Goal: Book appointment/travel/reservation

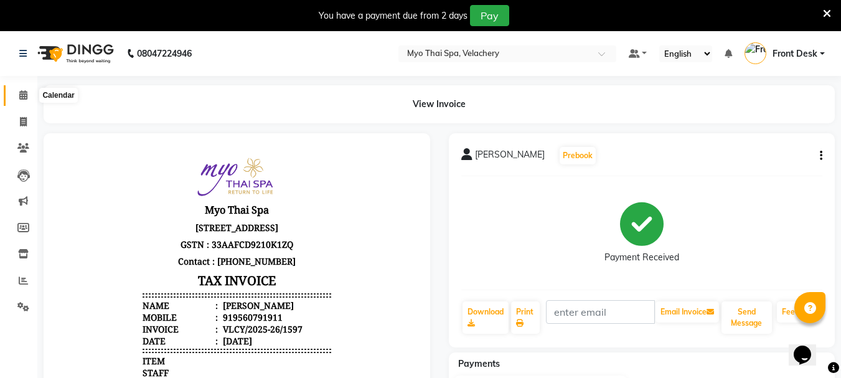
click at [22, 96] on icon at bounding box center [23, 94] width 8 height 9
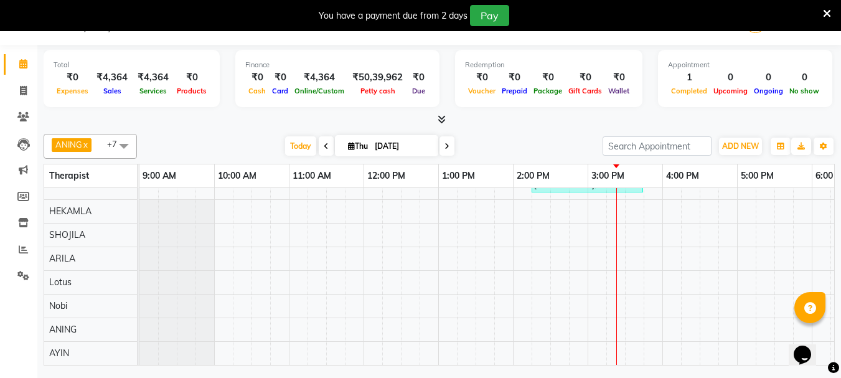
scroll to position [0, 240]
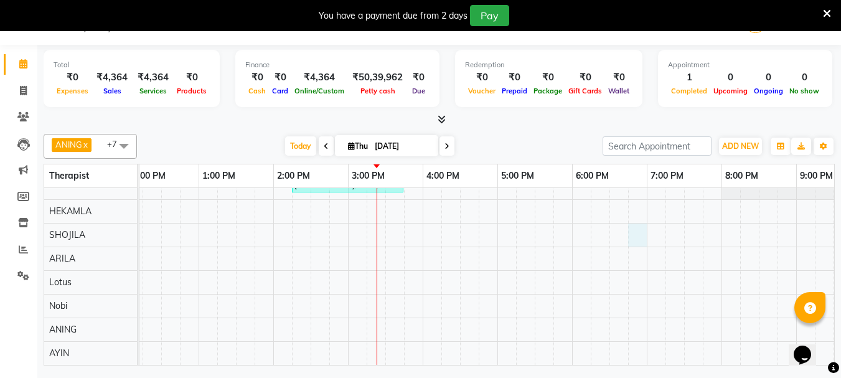
click at [632, 216] on div "[PERSON_NAME], TK01, 02:15 PM-03:45 PM, Spa of the month myo signature 90 mints" at bounding box center [460, 265] width 1121 height 200
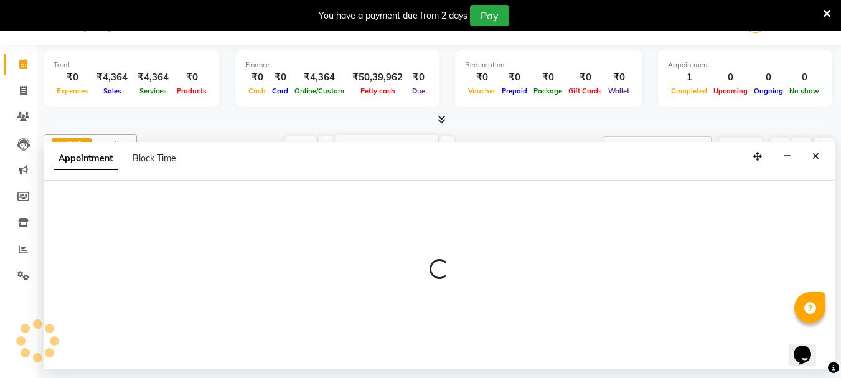
select select "37460"
select select "tentative"
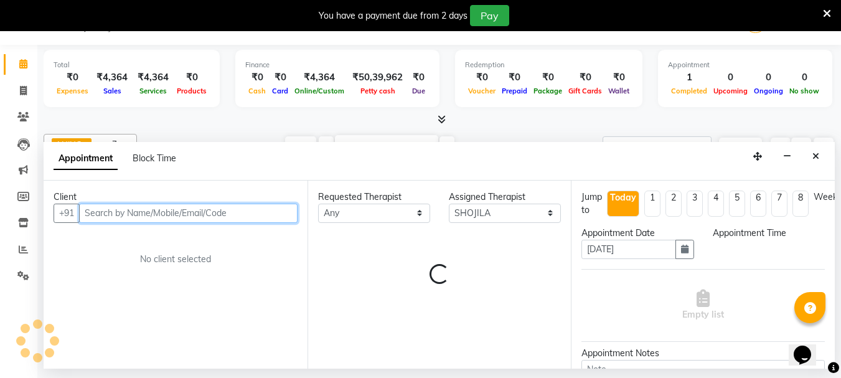
select select "1125"
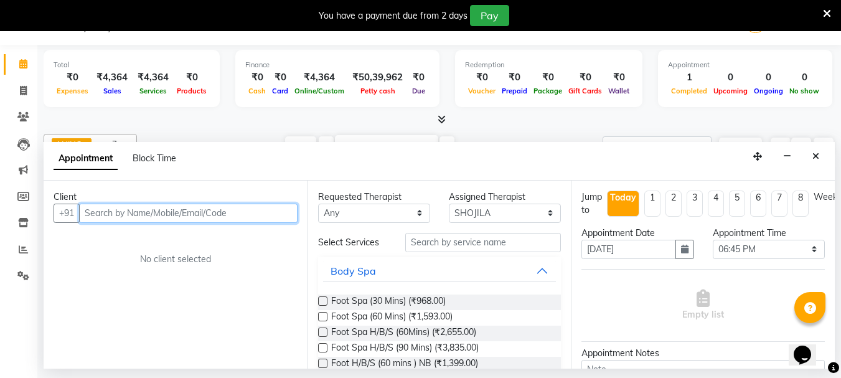
click at [195, 212] on input "text" at bounding box center [188, 213] width 219 height 19
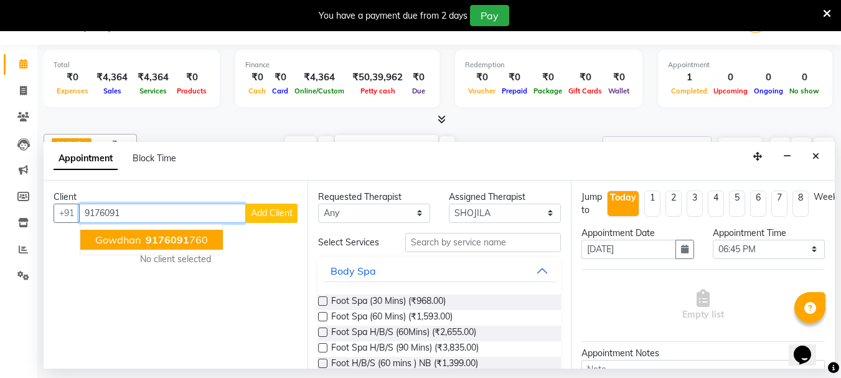
click at [164, 239] on span "9176091" at bounding box center [168, 240] width 44 height 12
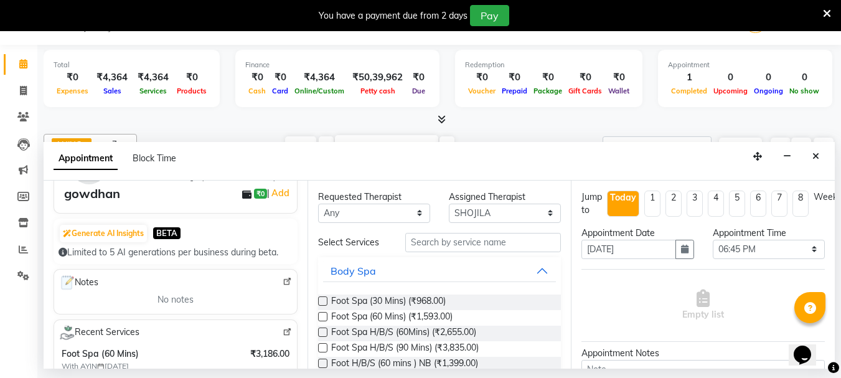
scroll to position [0, 0]
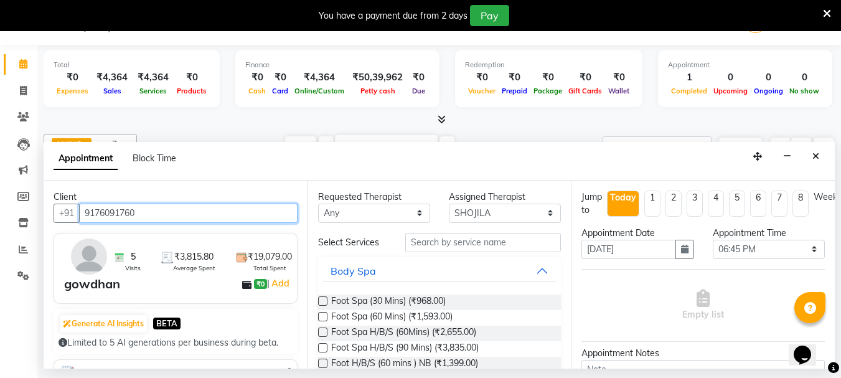
type input "9176091760"
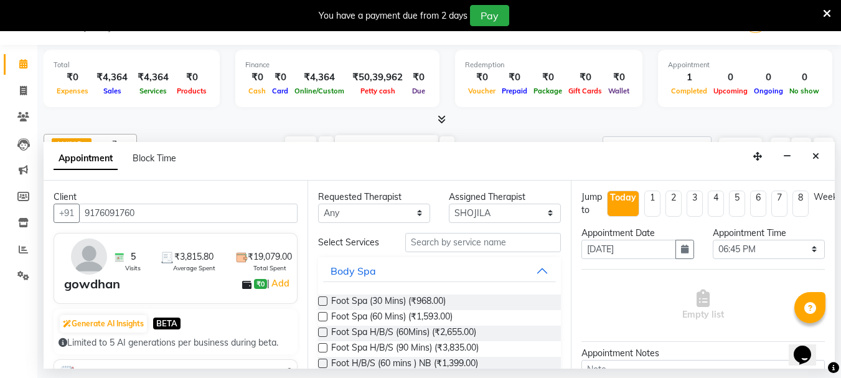
click at [320, 315] on label at bounding box center [322, 316] width 9 height 9
click at [320, 315] on input "checkbox" at bounding box center [322, 318] width 8 height 8
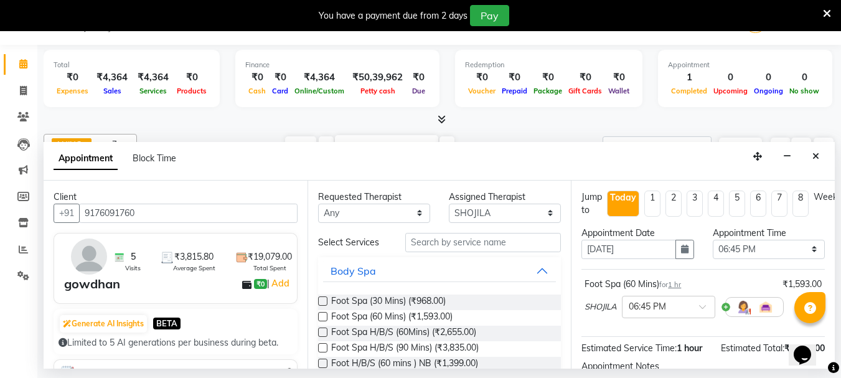
click at [323, 318] on label at bounding box center [322, 316] width 9 height 9
click at [323, 318] on input "checkbox" at bounding box center [322, 318] width 8 height 8
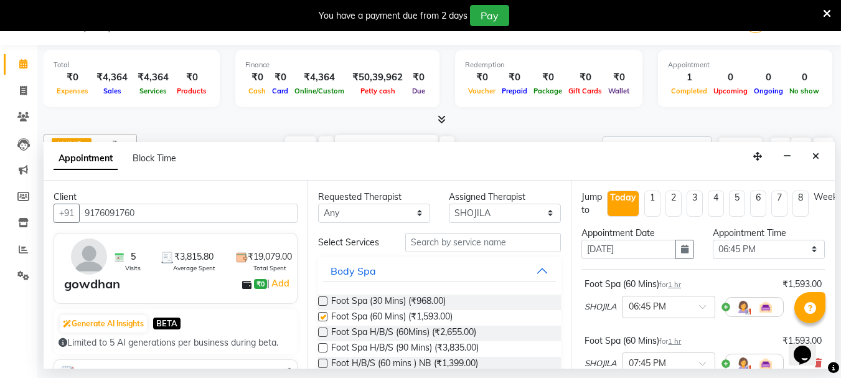
checkbox input "false"
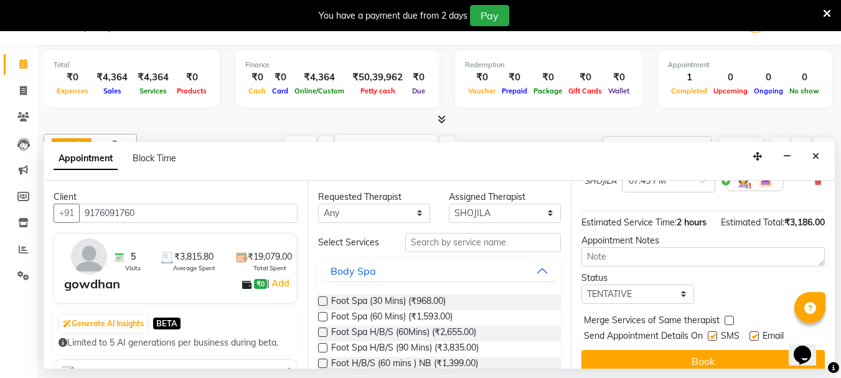
scroll to position [219, 0]
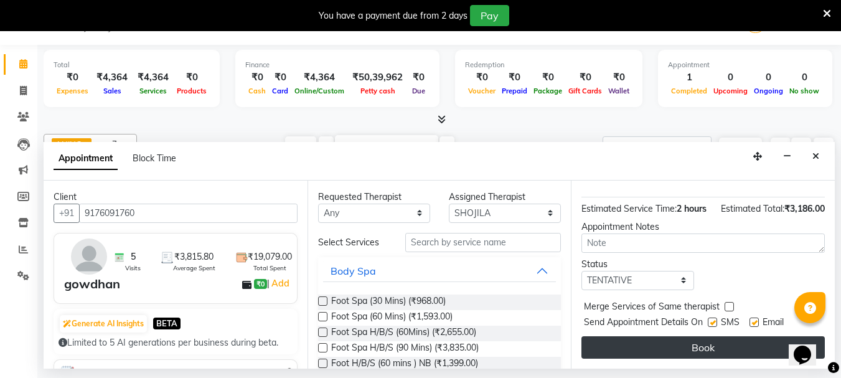
click at [673, 338] on button "Book" at bounding box center [704, 347] width 244 height 22
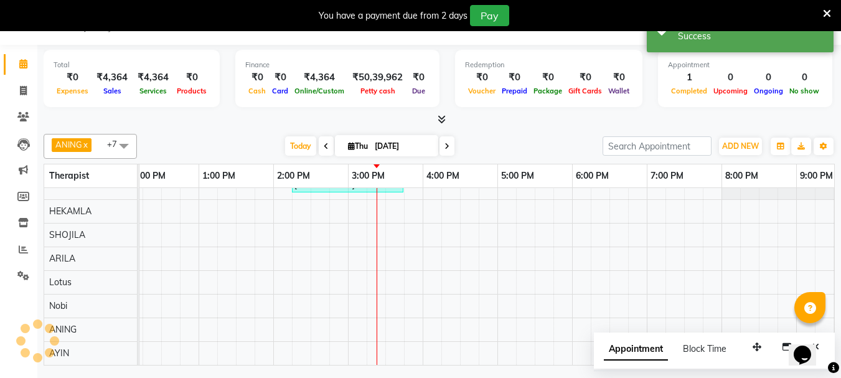
scroll to position [0, 0]
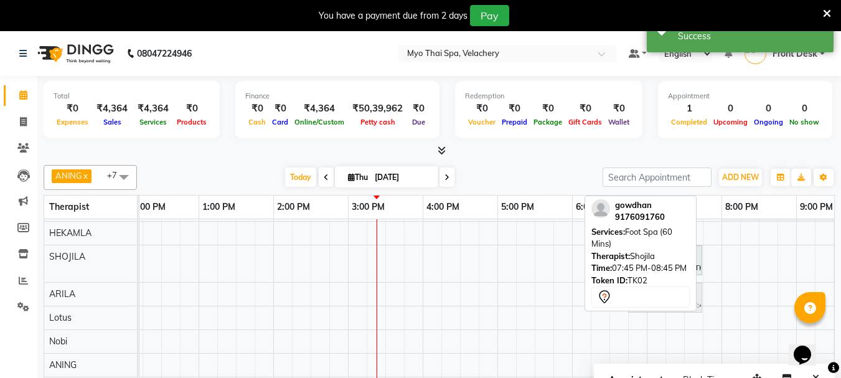
drag, startPoint x: 727, startPoint y: 258, endPoint x: 655, endPoint y: 295, distance: 81.3
click at [655, 295] on div "ANING x Aphy x ARILA x AYIN x HEKAMLA x SHOJILA x Lotus x Nobi x +7 Select All …" at bounding box center [440, 278] width 792 height 237
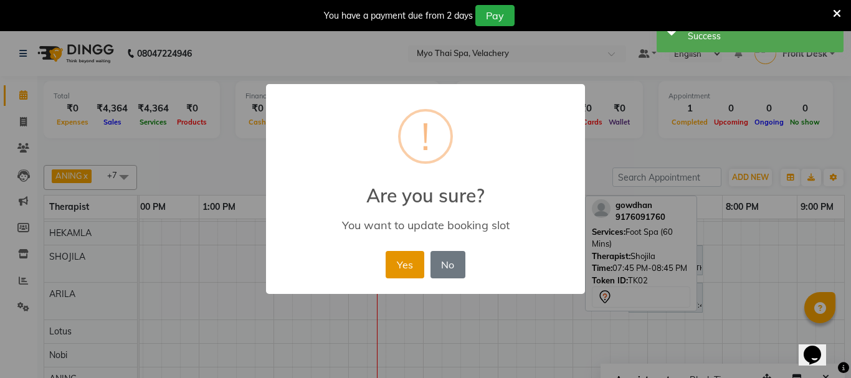
click at [407, 267] on button "Yes" at bounding box center [405, 264] width 38 height 27
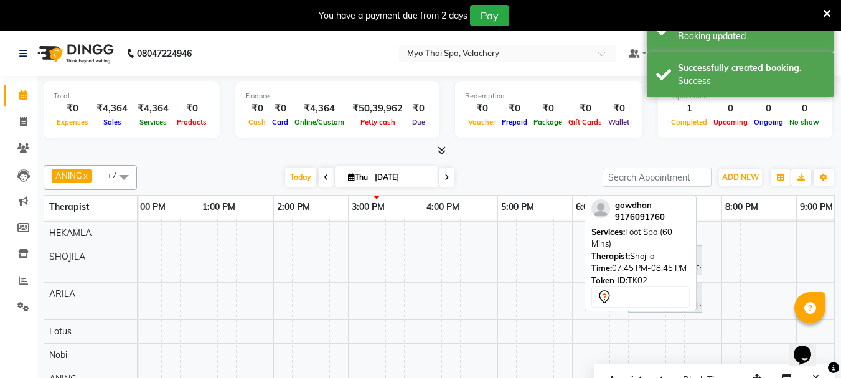
click at [637, 255] on div "Therapist: [PERSON_NAME]" at bounding box center [641, 256] width 98 height 12
